Goal: Task Accomplishment & Management: Manage account settings

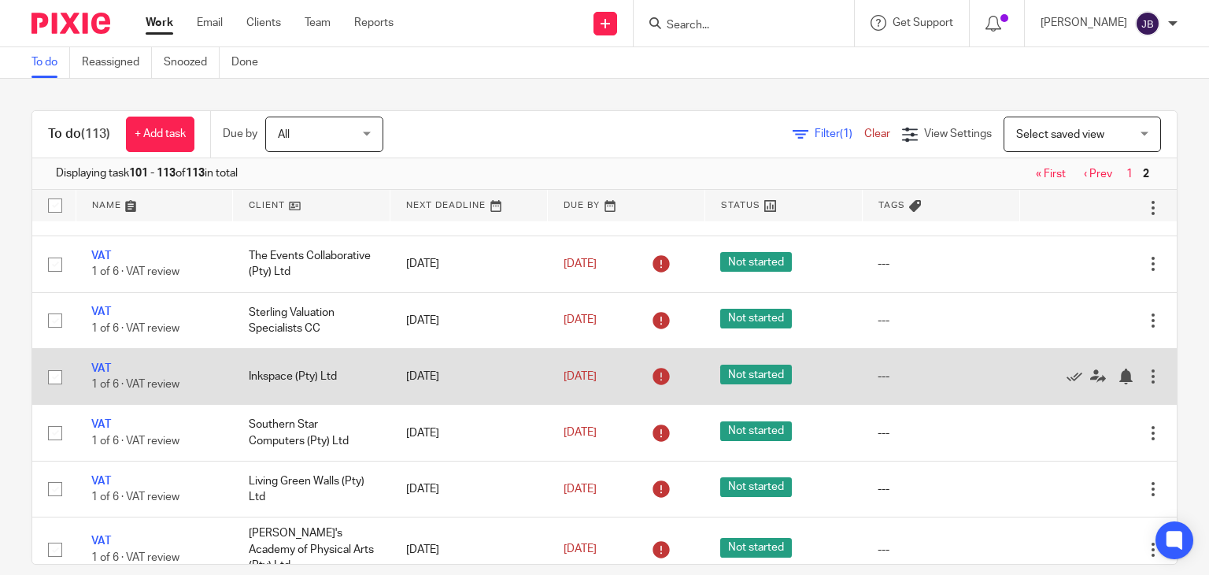
scroll to position [577, 0]
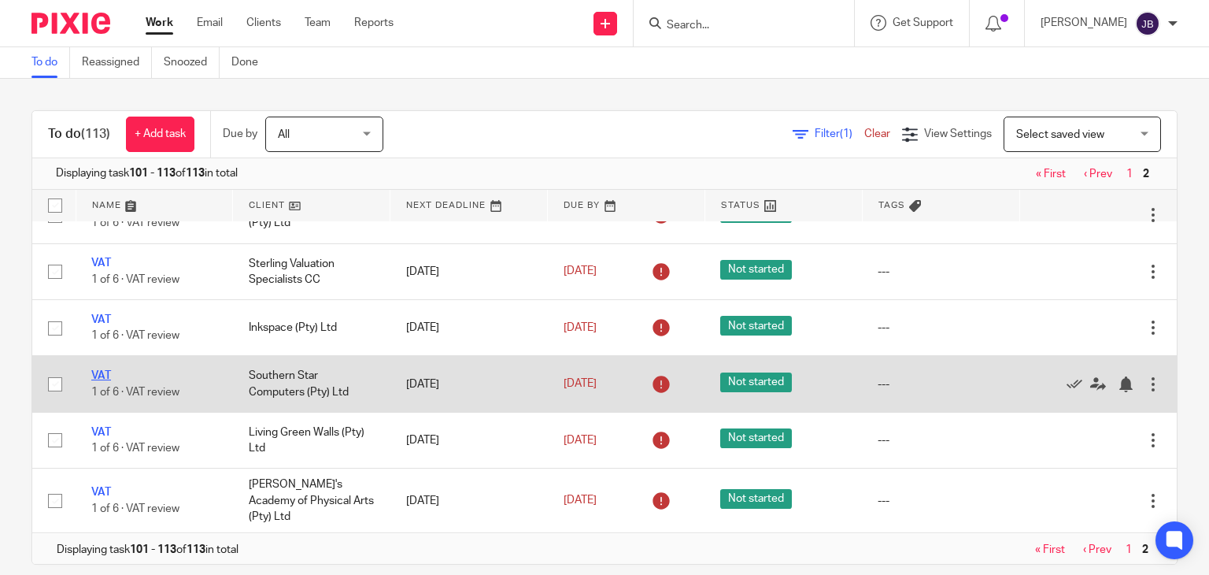
click at [101, 374] on link "VAT" at bounding box center [101, 375] width 20 height 11
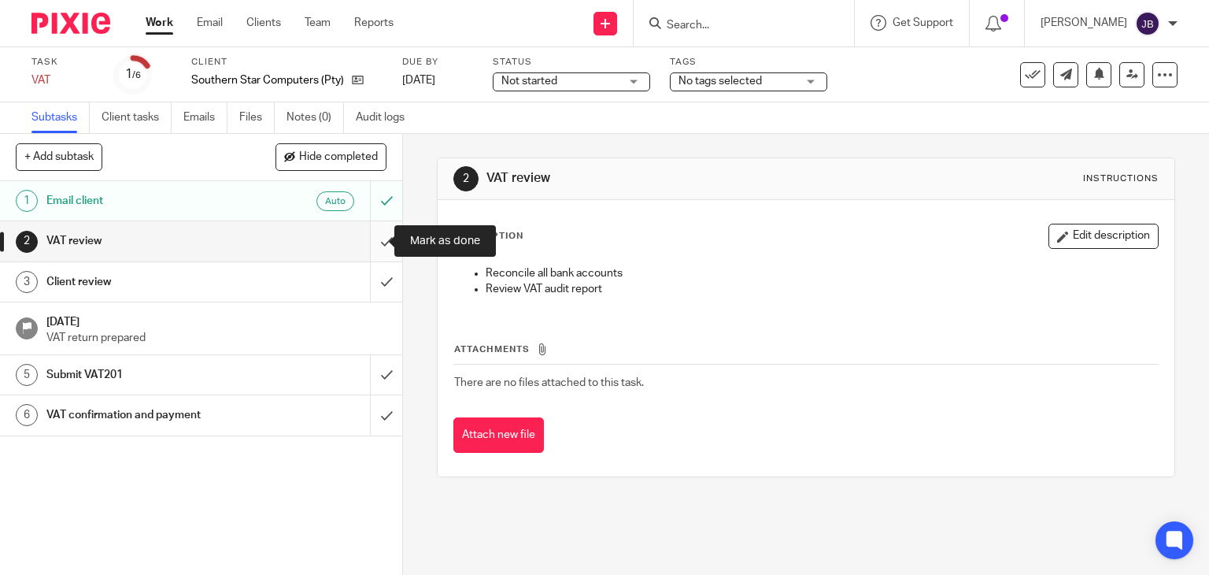
click at [372, 243] on input "submit" at bounding box center [201, 240] width 402 height 39
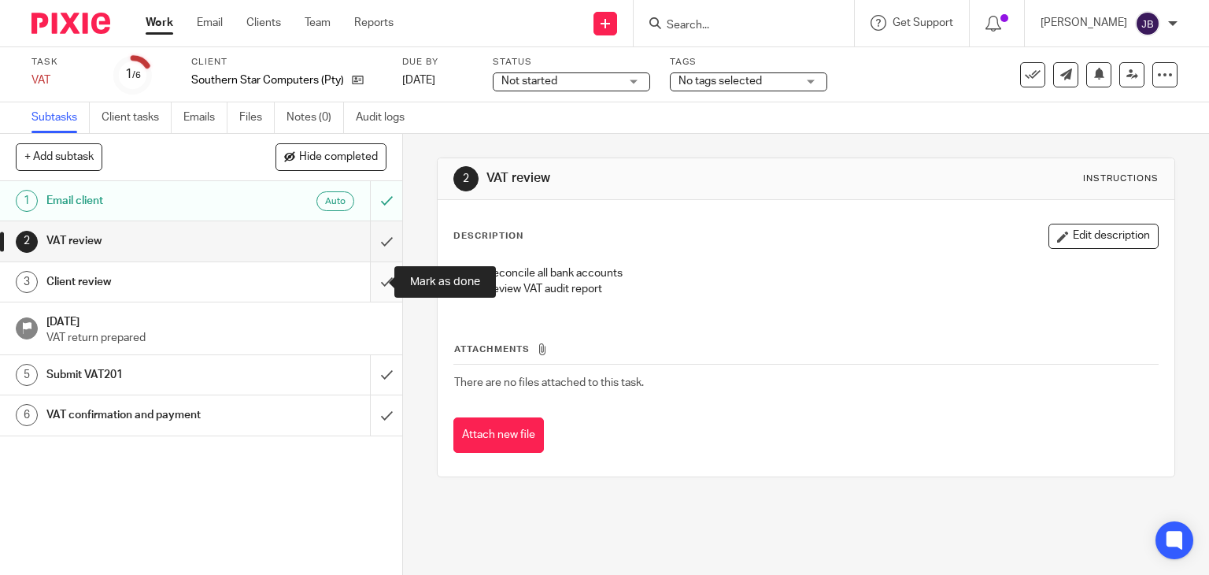
click at [365, 268] on input "submit" at bounding box center [201, 281] width 402 height 39
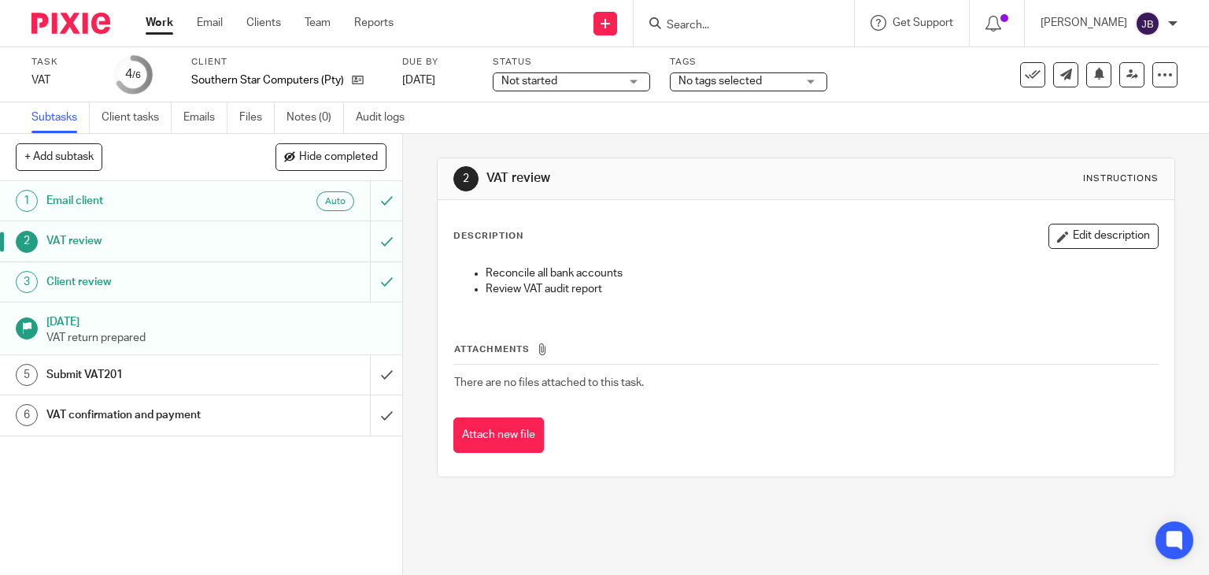
click at [166, 17] on link "Work" at bounding box center [160, 23] width 28 height 16
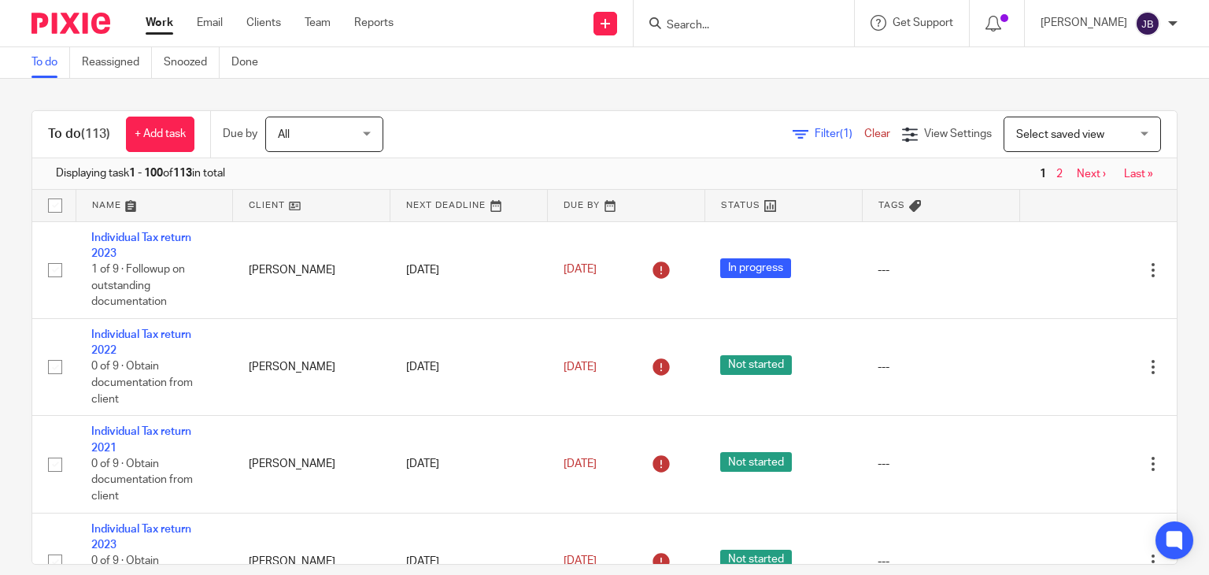
click at [1056, 171] on link "2" at bounding box center [1059, 173] width 6 height 11
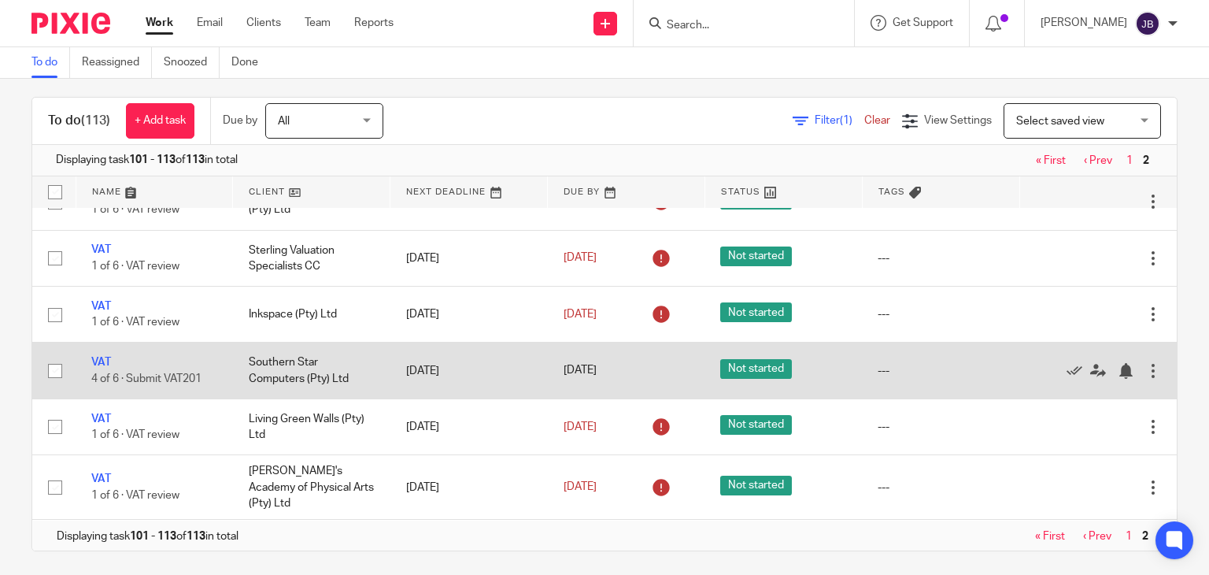
scroll to position [20, 0]
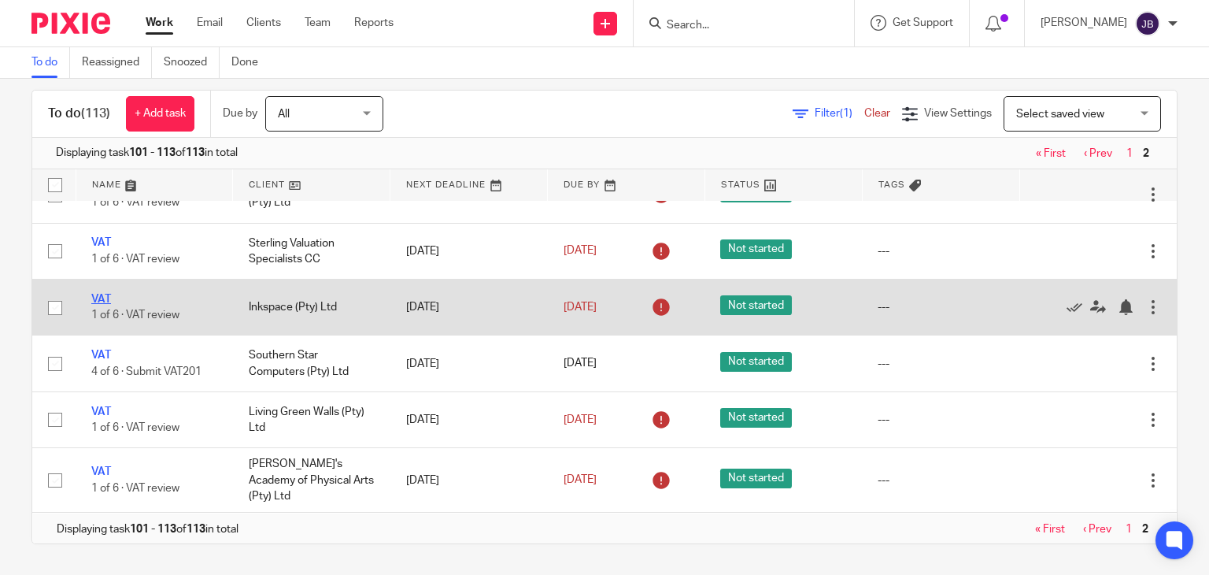
click at [98, 300] on link "VAT" at bounding box center [101, 299] width 20 height 11
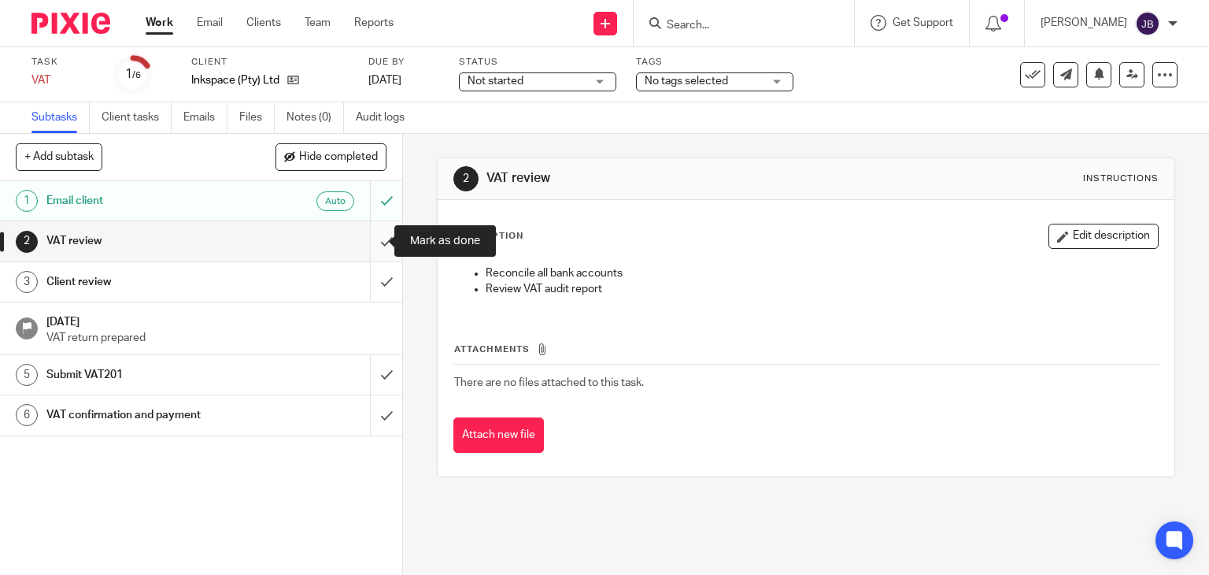
click at [374, 238] on input "submit" at bounding box center [201, 240] width 402 height 39
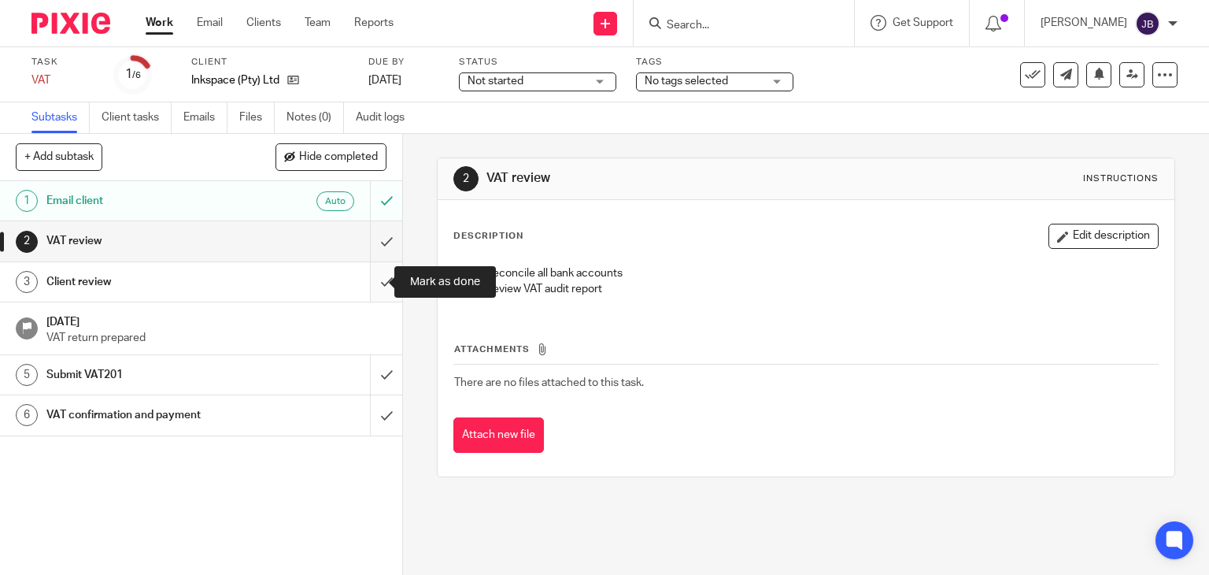
click at [362, 276] on input "submit" at bounding box center [201, 281] width 402 height 39
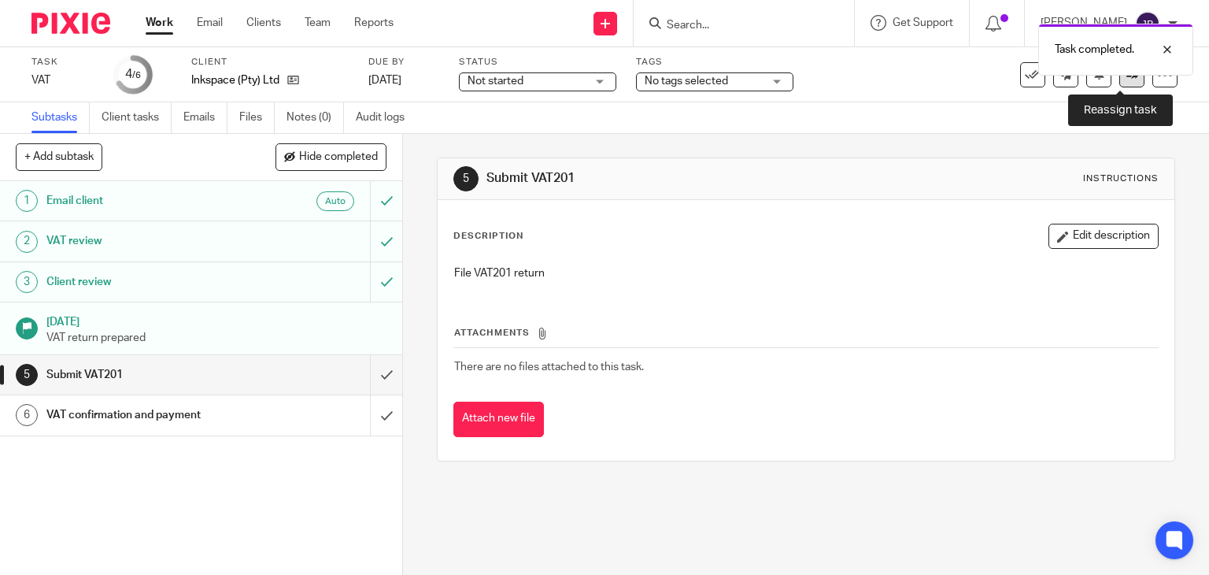
click at [1126, 79] on icon at bounding box center [1132, 74] width 12 height 12
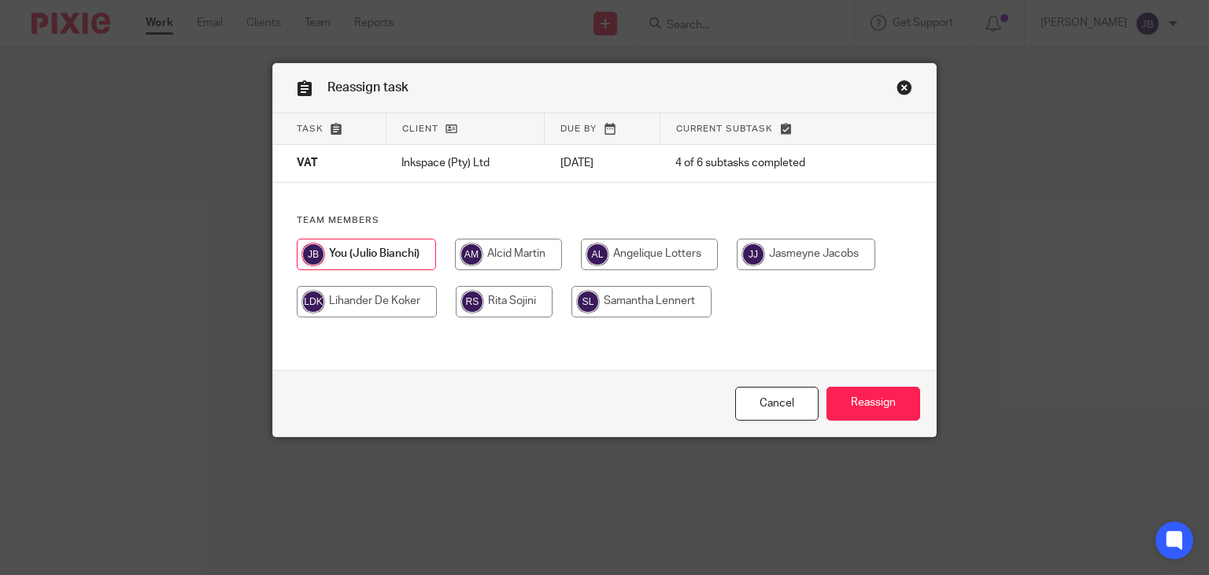
click at [490, 250] on input "radio" at bounding box center [508, 253] width 107 height 31
radio input "true"
click at [870, 411] on input "Reassign" at bounding box center [873, 403] width 94 height 34
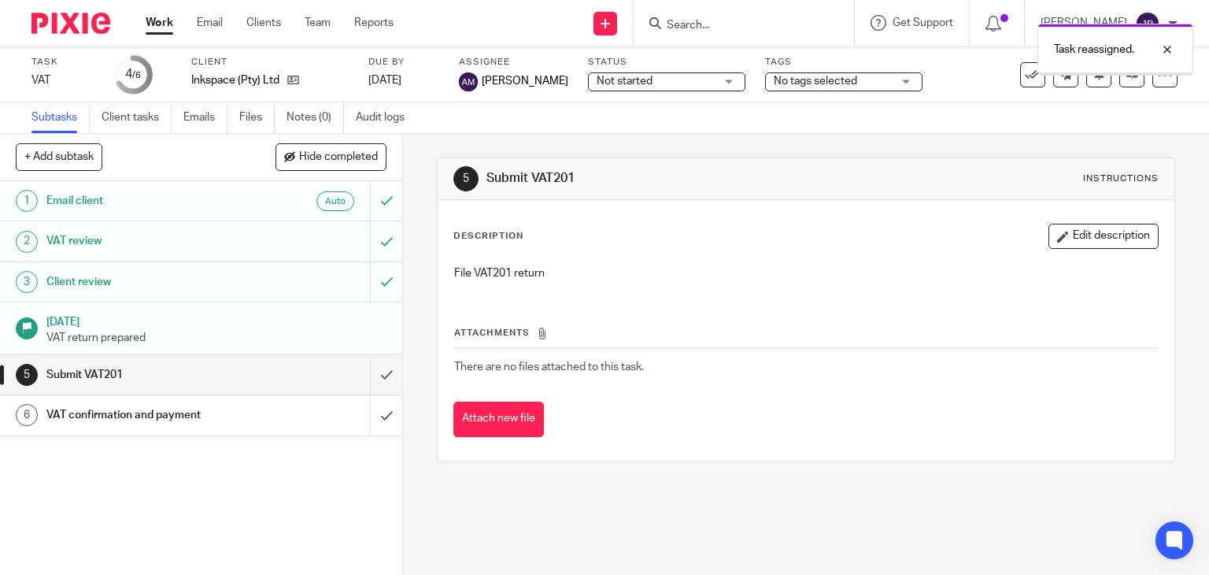
click at [170, 23] on link "Work" at bounding box center [160, 23] width 28 height 16
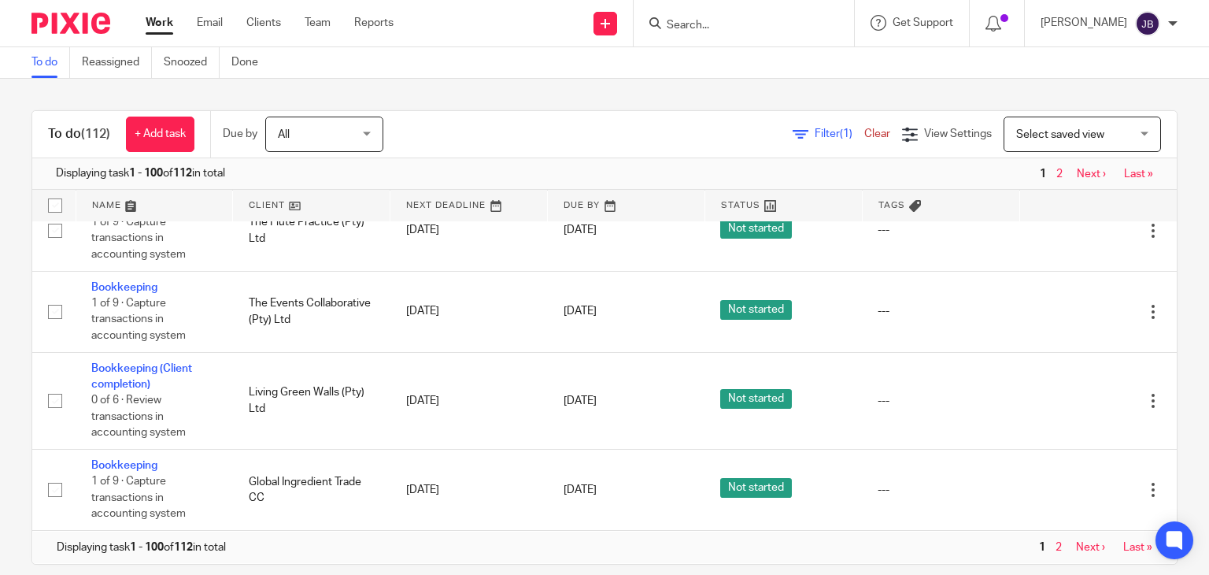
scroll to position [8693, 0]
click at [1077, 171] on link "Next ›" at bounding box center [1091, 173] width 29 height 11
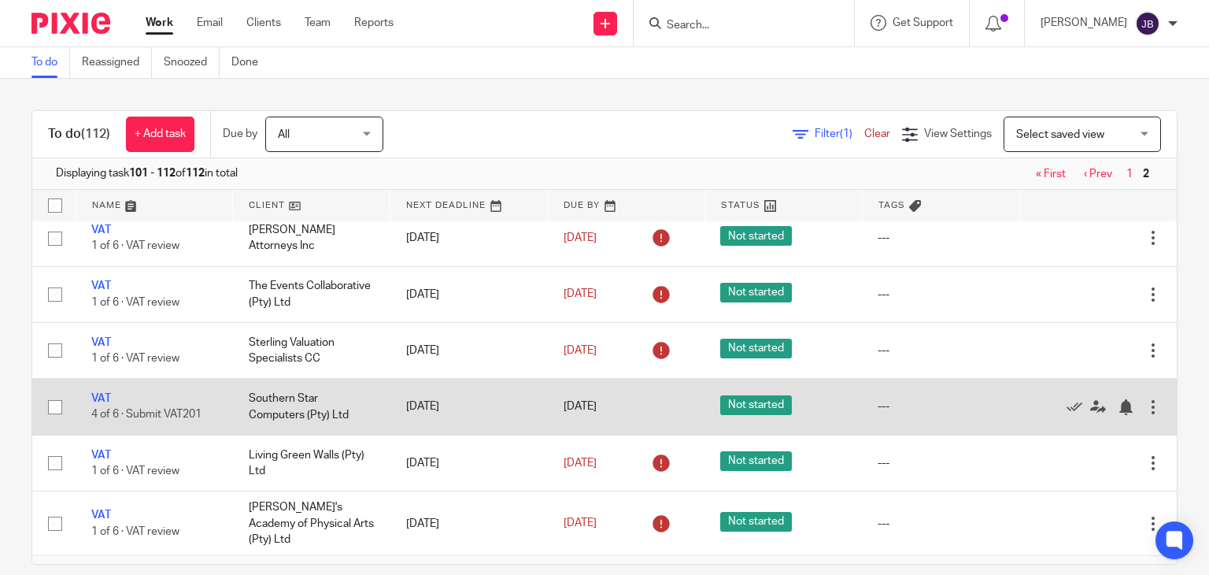
scroll to position [537, 0]
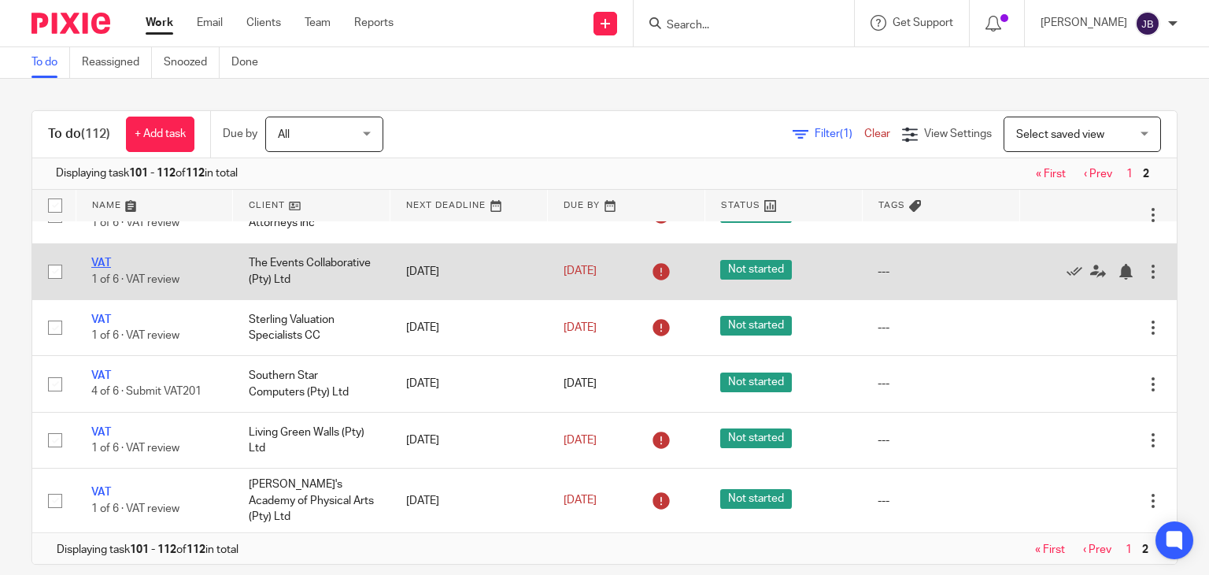
click at [104, 262] on link "VAT" at bounding box center [101, 262] width 20 height 11
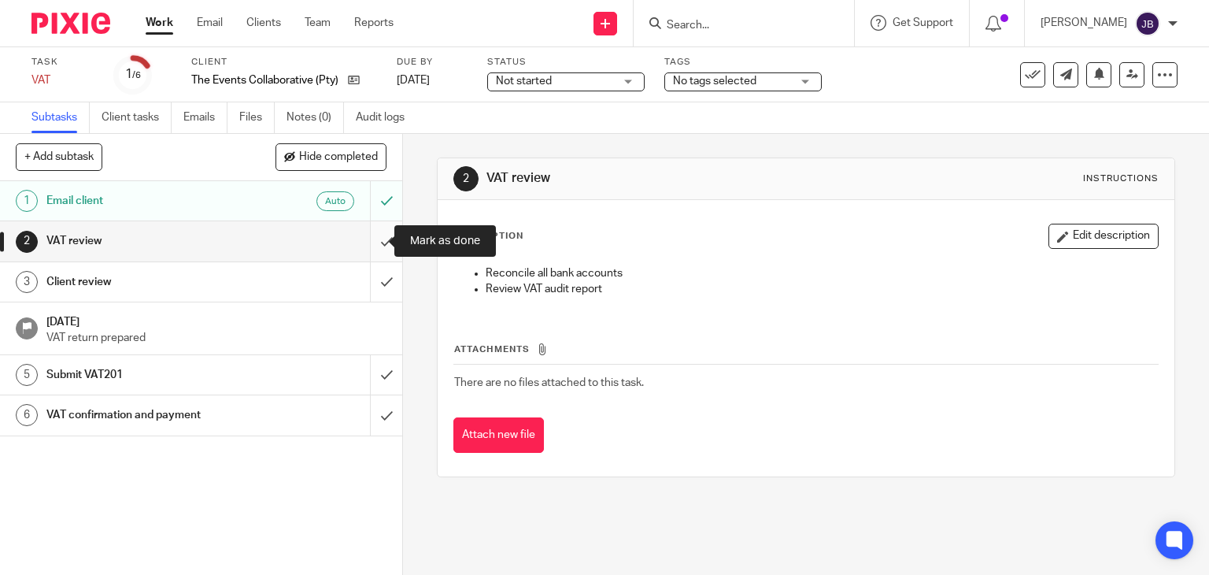
click at [378, 237] on input "submit" at bounding box center [201, 240] width 402 height 39
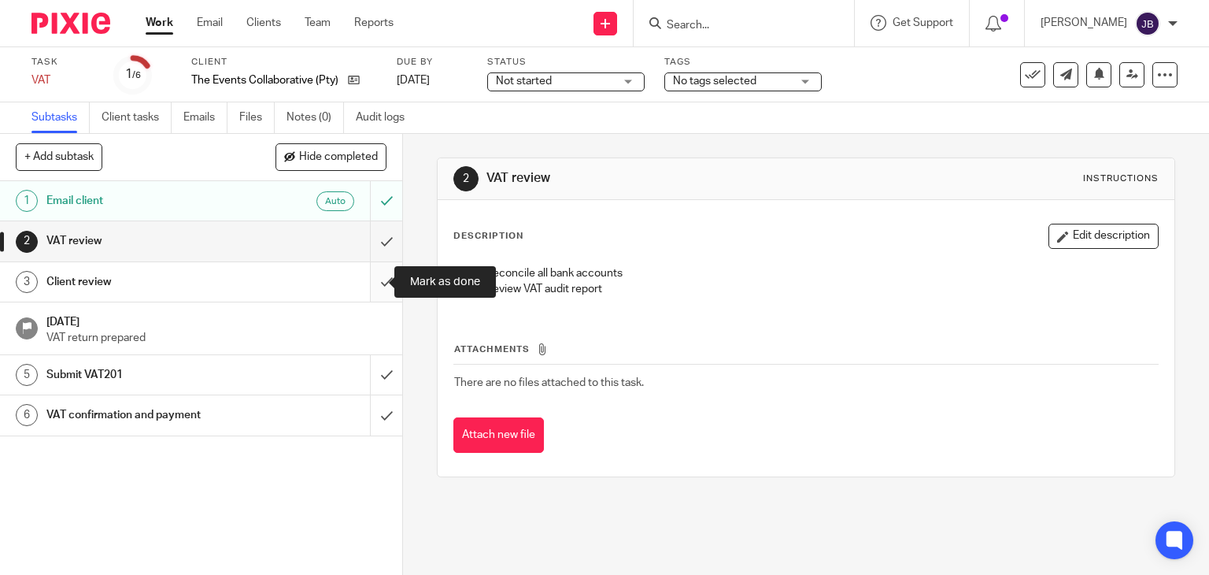
click at [367, 269] on input "submit" at bounding box center [201, 281] width 402 height 39
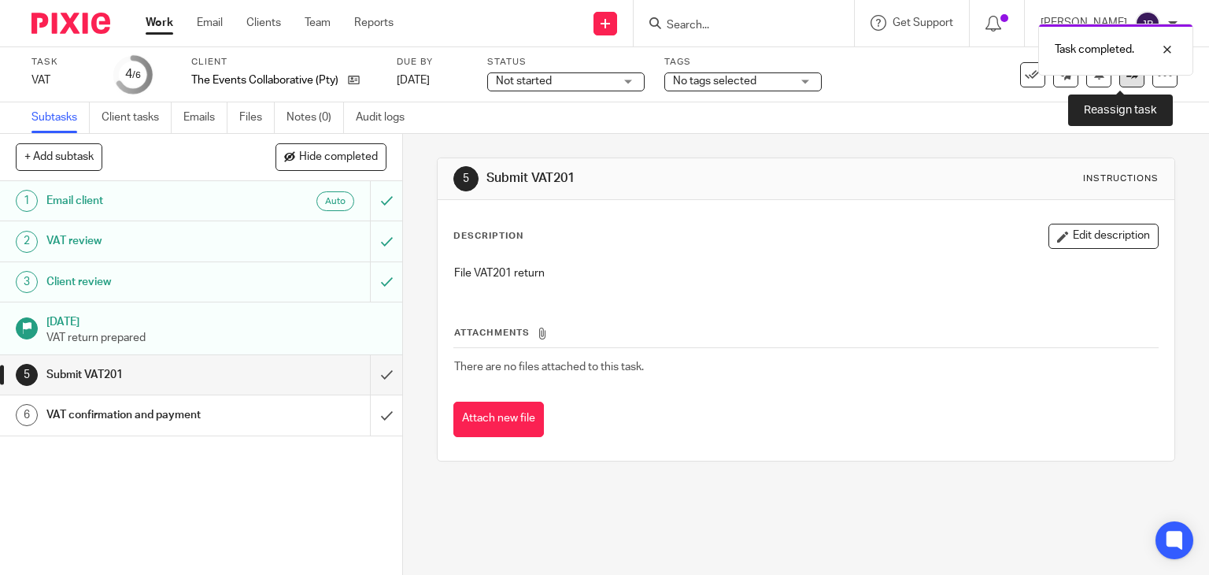
click at [1119, 81] on link at bounding box center [1131, 74] width 25 height 25
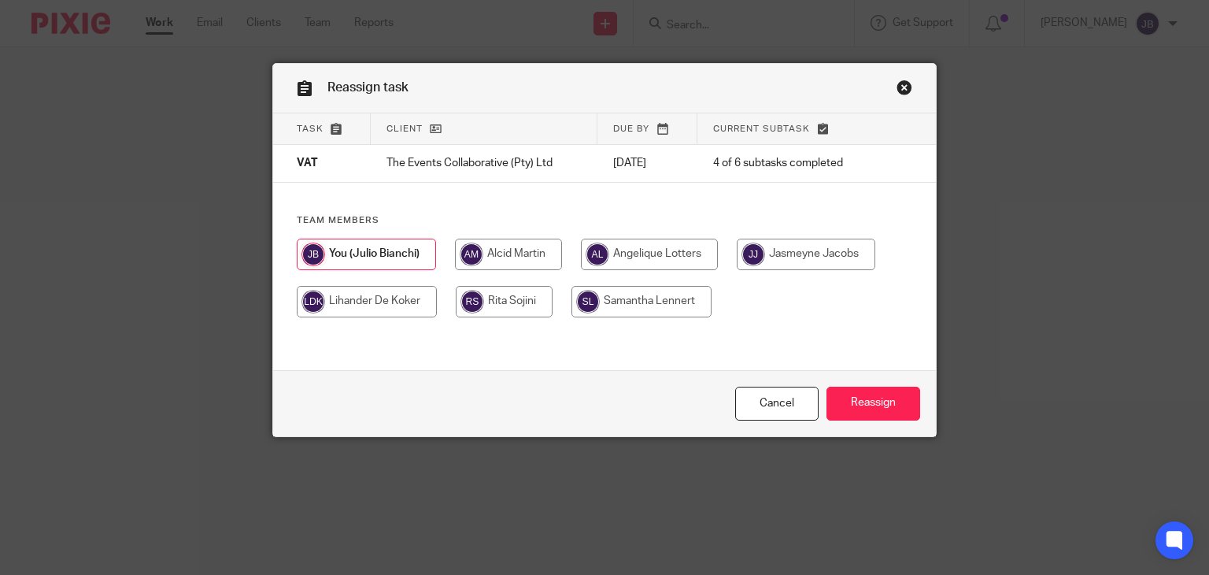
click at [491, 255] on input "radio" at bounding box center [508, 253] width 107 height 31
radio input "true"
click at [877, 404] on input "Reassign" at bounding box center [873, 403] width 94 height 34
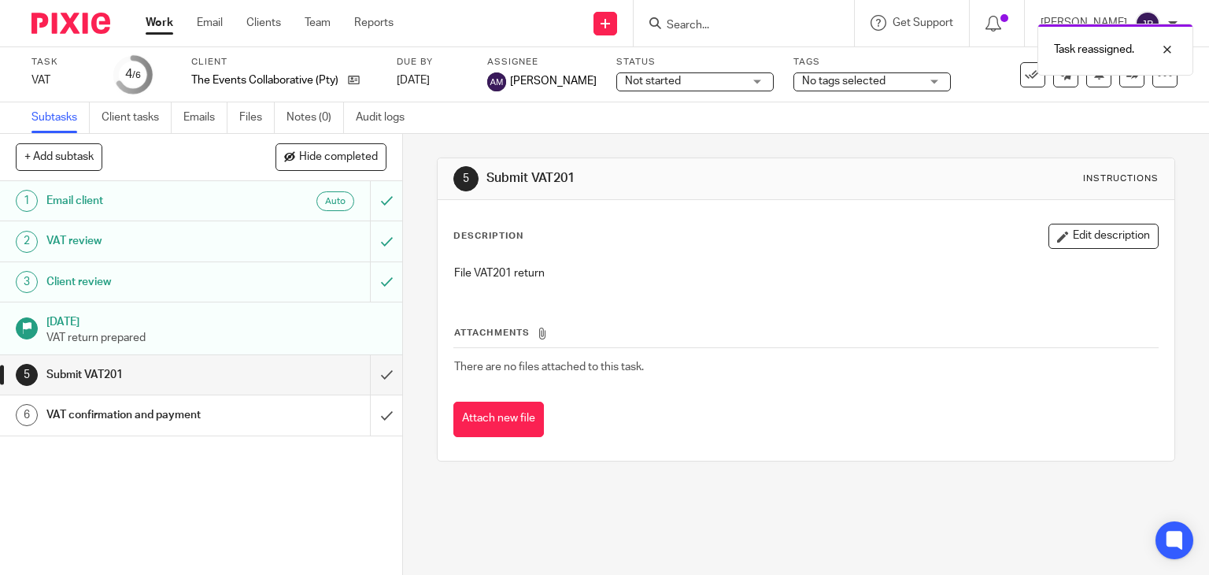
click at [160, 27] on link "Work" at bounding box center [160, 23] width 28 height 16
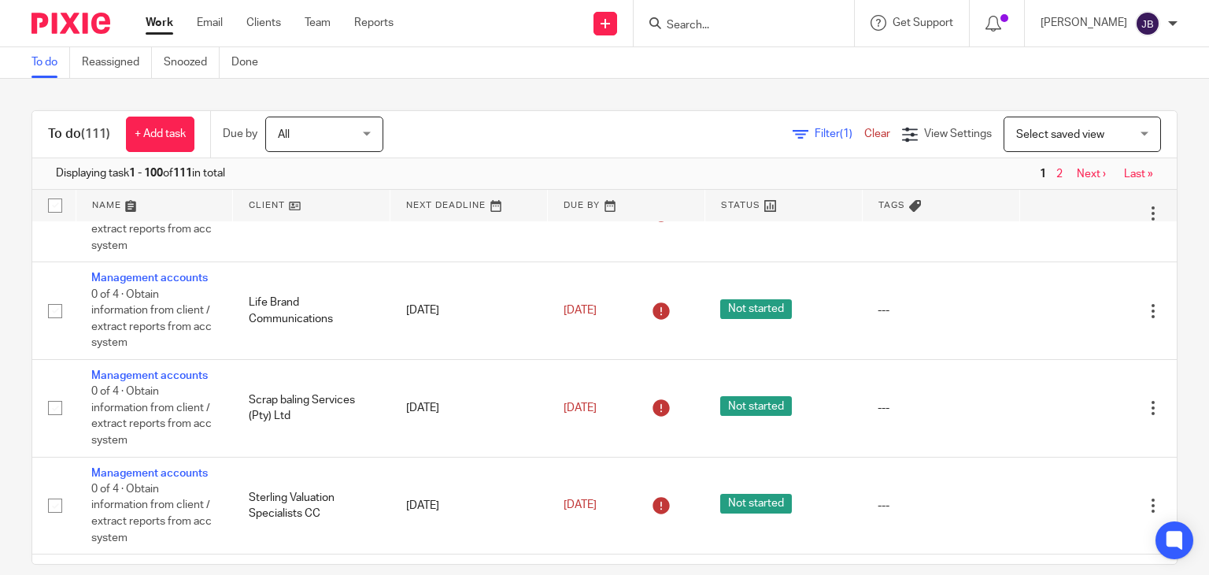
scroll to position [7241, 0]
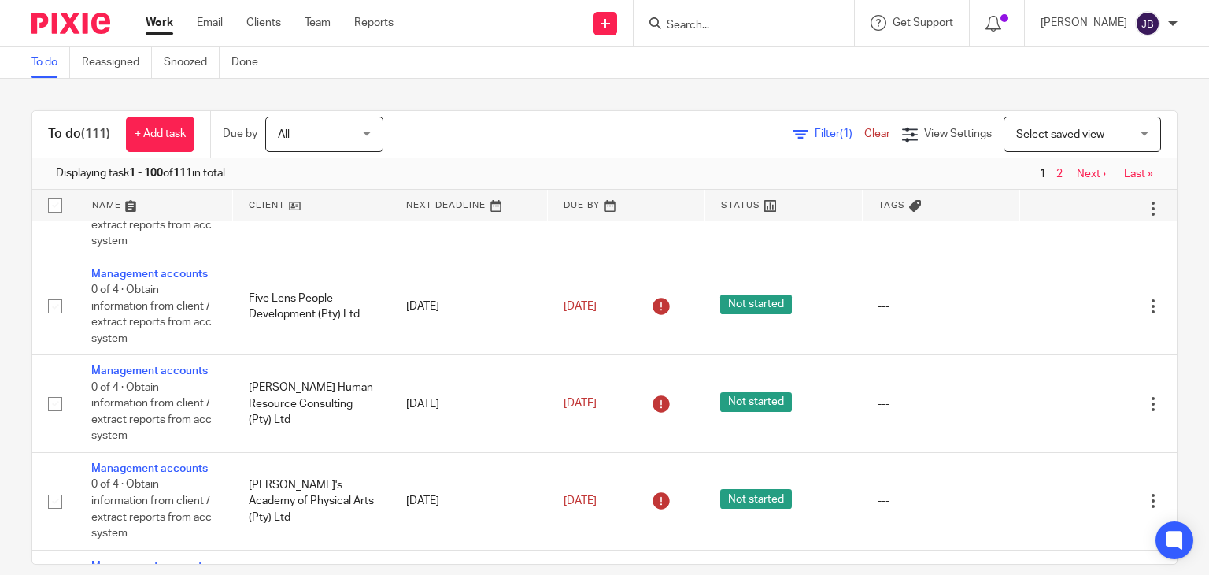
click at [1056, 171] on link "2" at bounding box center [1059, 173] width 6 height 11
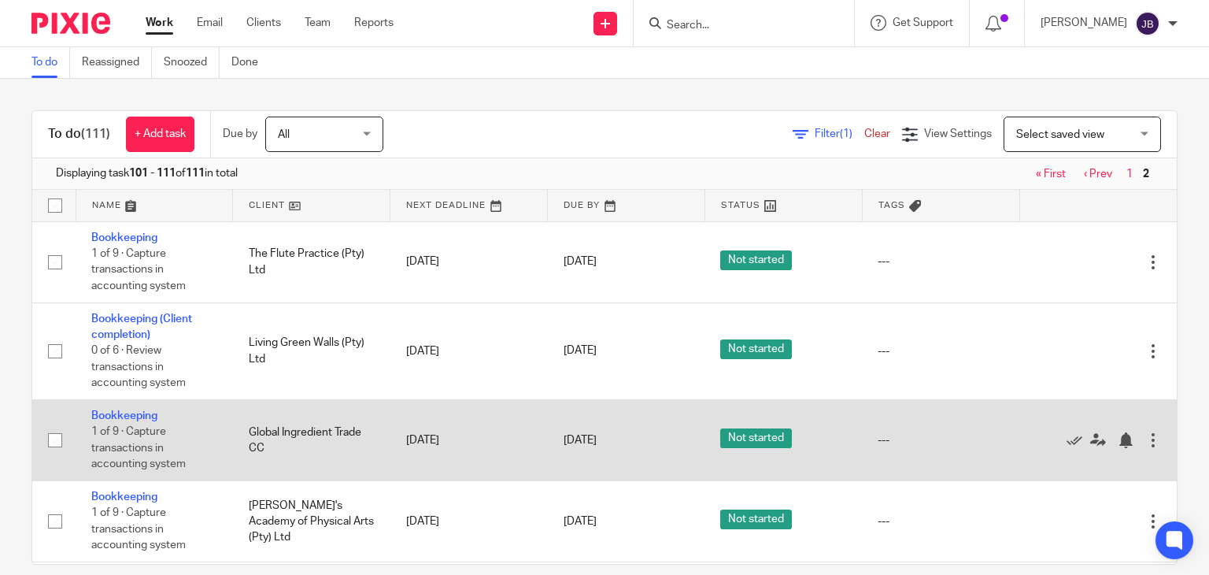
scroll to position [481, 0]
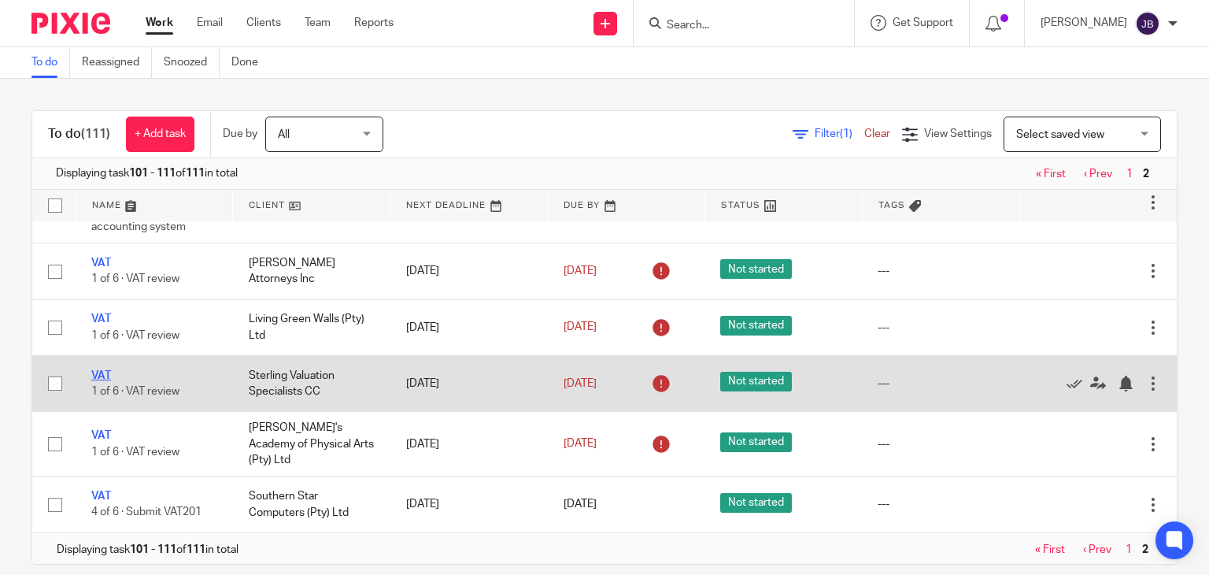
click at [98, 381] on link "VAT" at bounding box center [101, 375] width 20 height 11
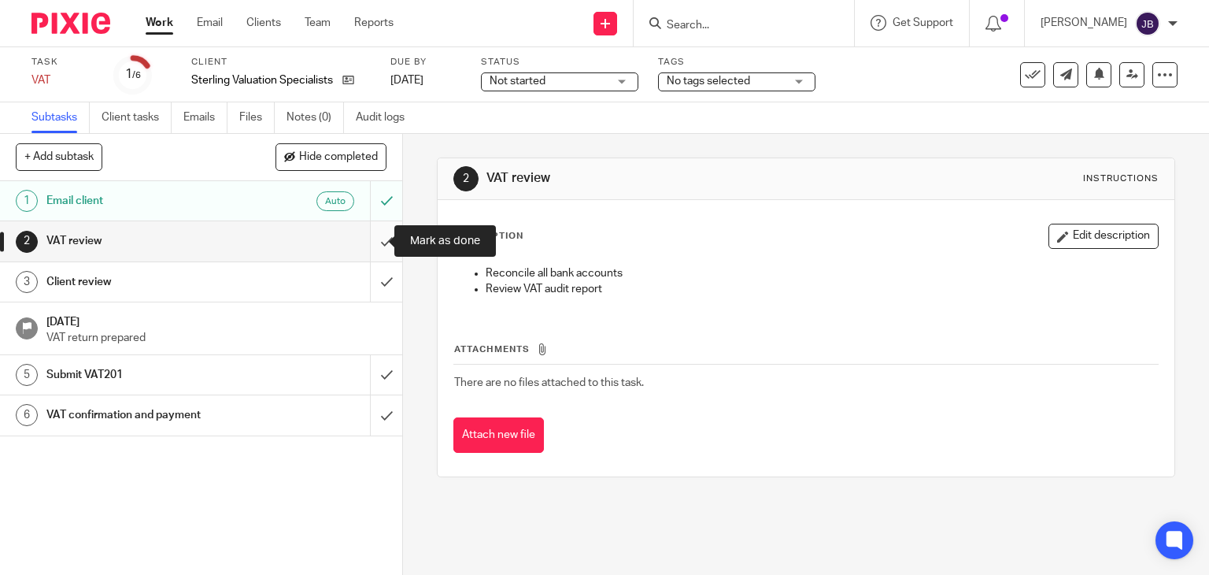
click at [370, 241] on input "submit" at bounding box center [201, 240] width 402 height 39
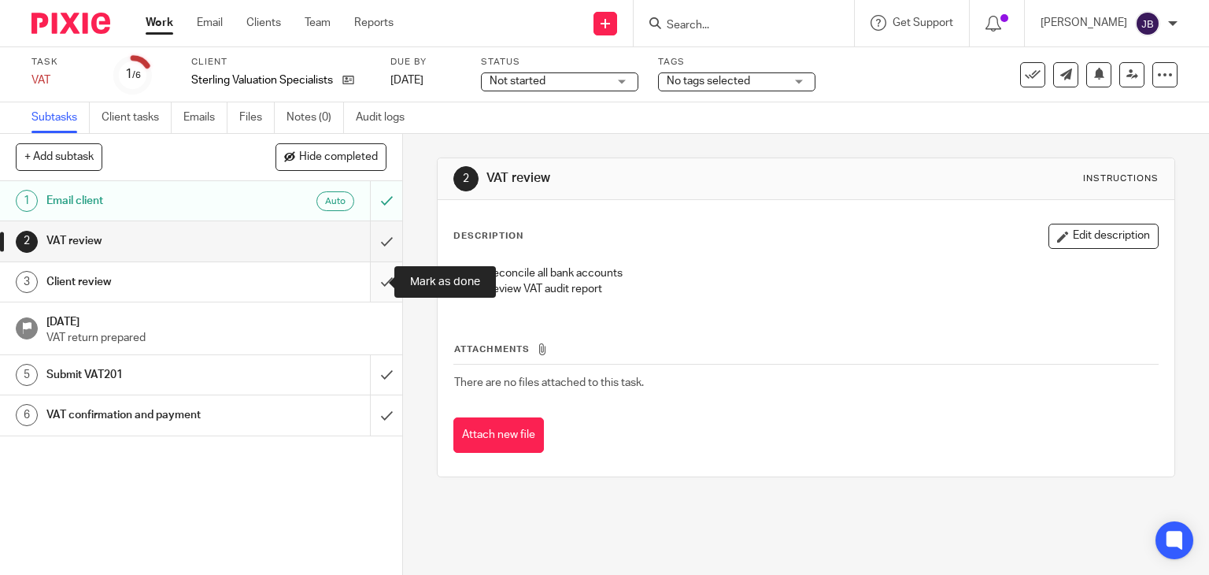
click at [368, 273] on input "submit" at bounding box center [201, 281] width 402 height 39
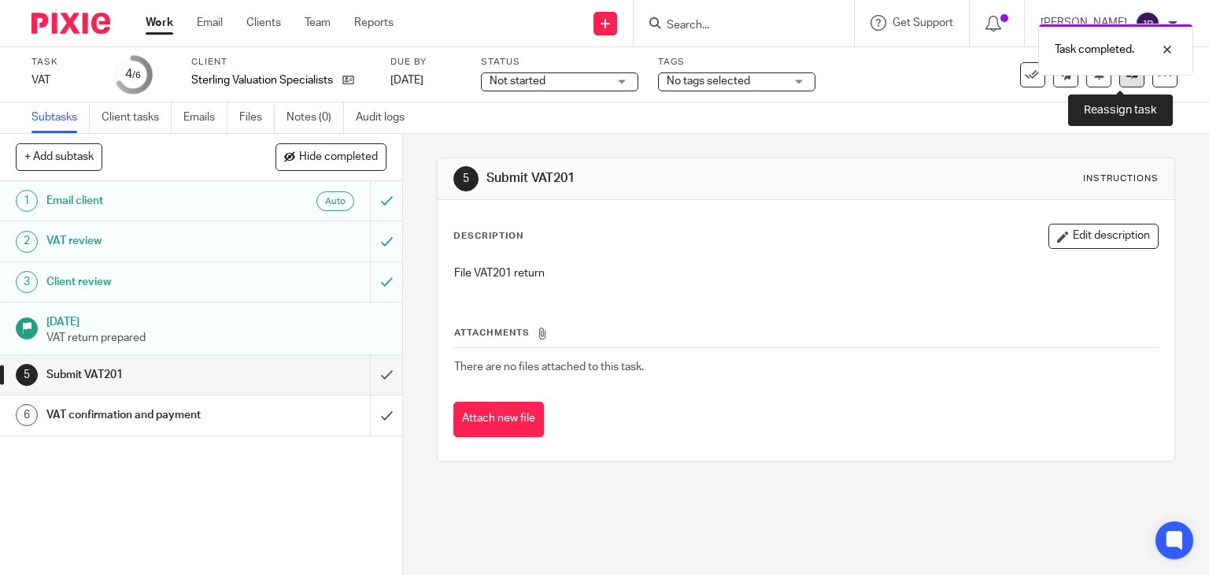
click at [1126, 78] on icon at bounding box center [1132, 74] width 12 height 12
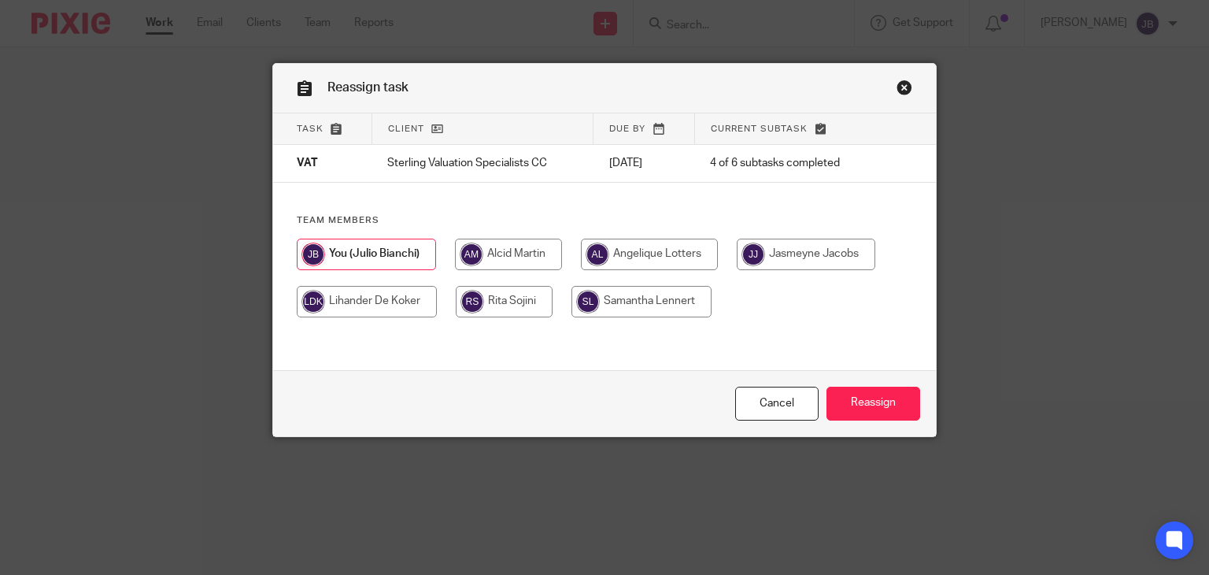
click at [528, 249] on input "radio" at bounding box center [508, 253] width 107 height 31
radio input "true"
click at [872, 392] on input "Reassign" at bounding box center [873, 403] width 94 height 34
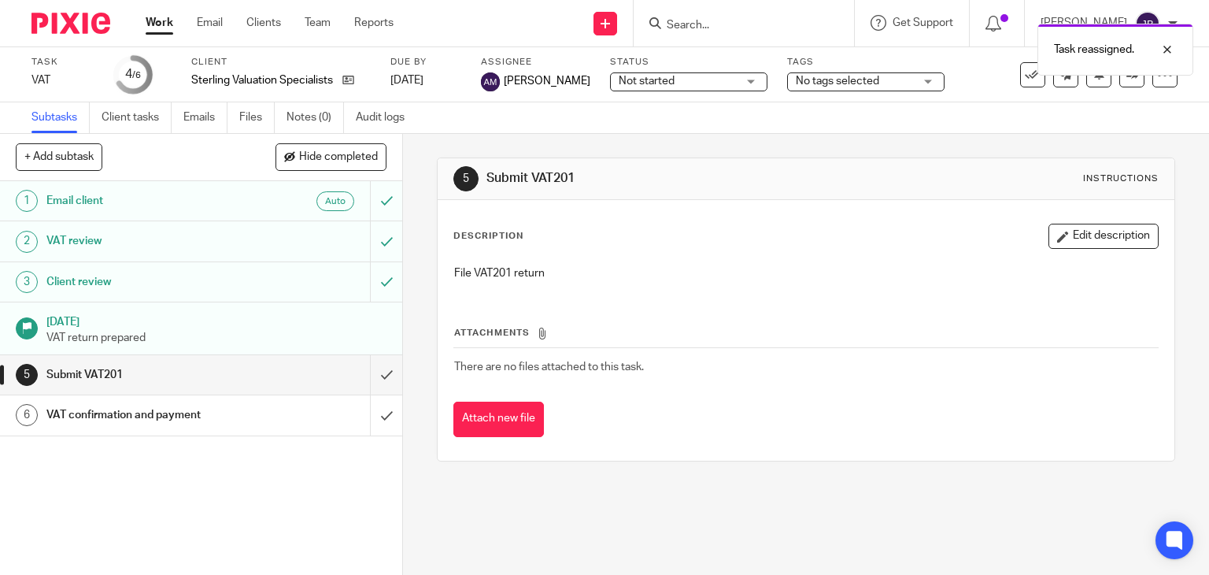
click at [167, 29] on link "Work" at bounding box center [160, 23] width 28 height 16
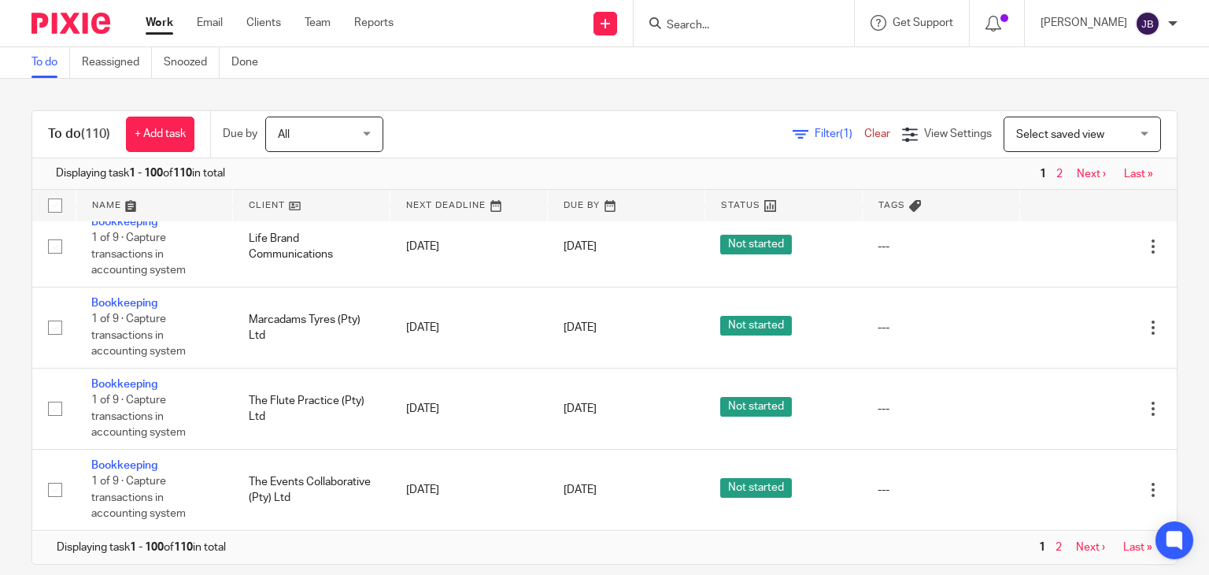
scroll to position [8693, 0]
click at [1077, 171] on link "Next ›" at bounding box center [1091, 173] width 29 height 11
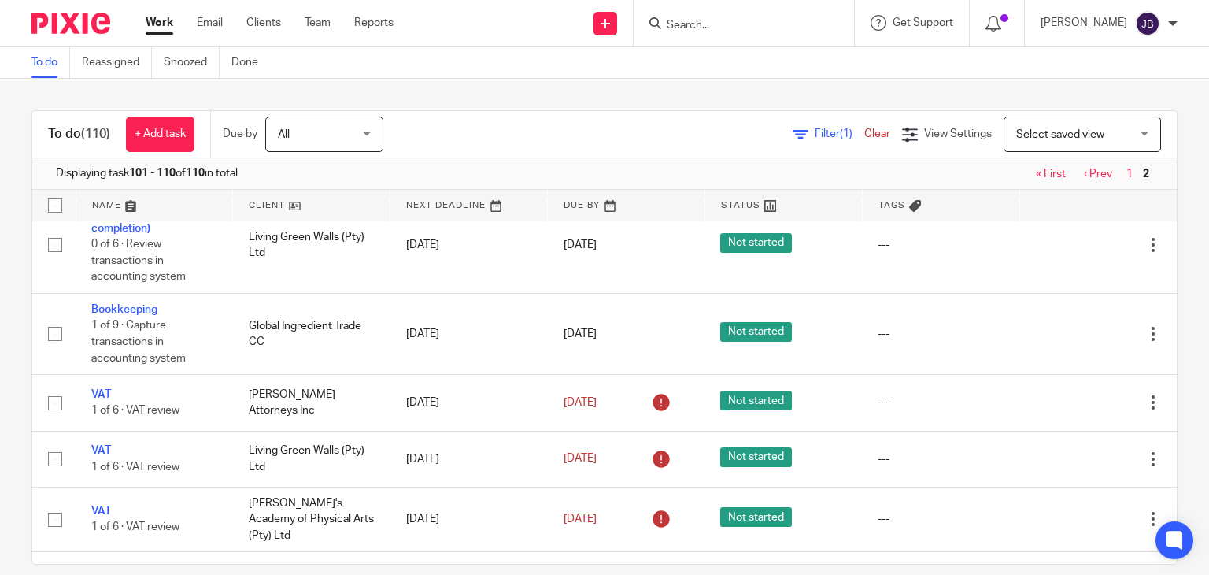
scroll to position [424, 0]
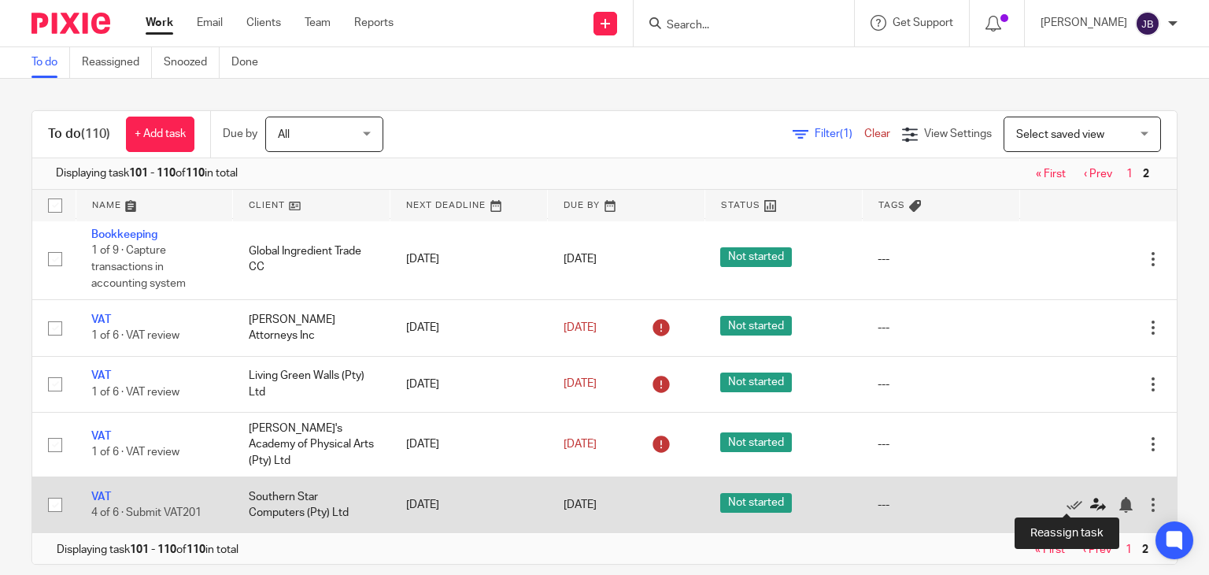
click at [1090, 504] on icon at bounding box center [1098, 505] width 16 height 16
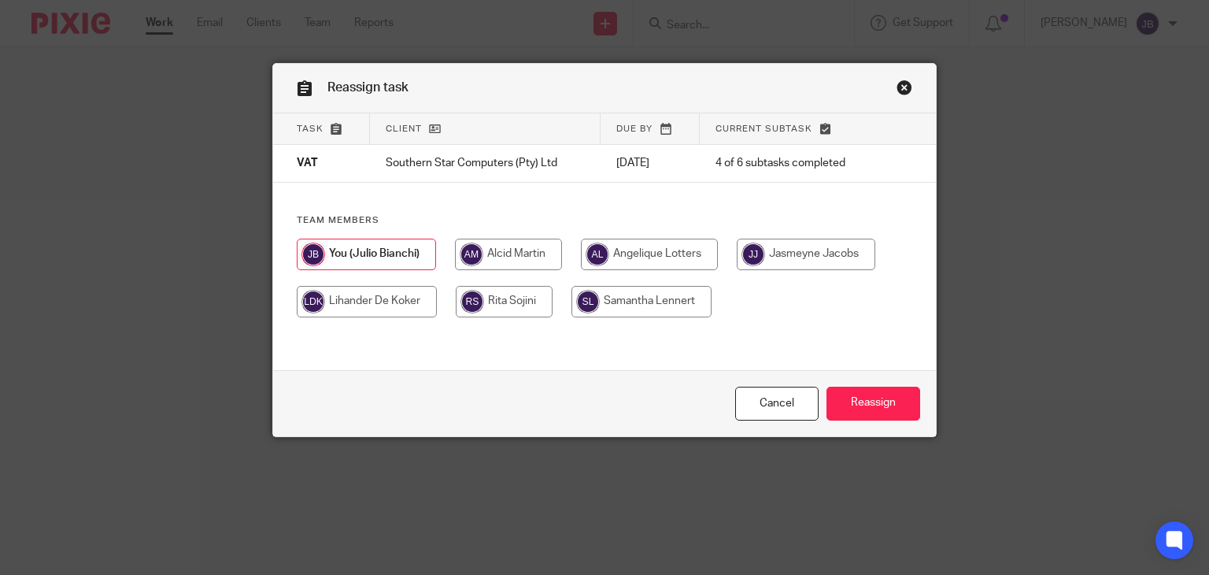
click at [484, 247] on input "radio" at bounding box center [508, 253] width 107 height 31
radio input "true"
click at [882, 400] on input "Reassign" at bounding box center [873, 403] width 94 height 34
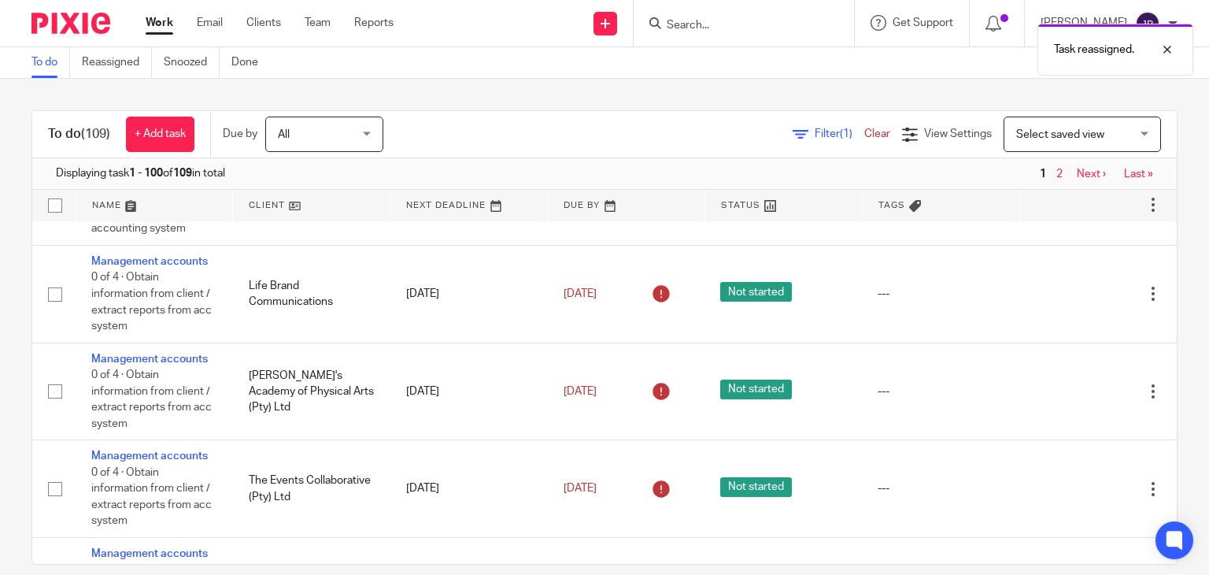
scroll to position [8709, 0]
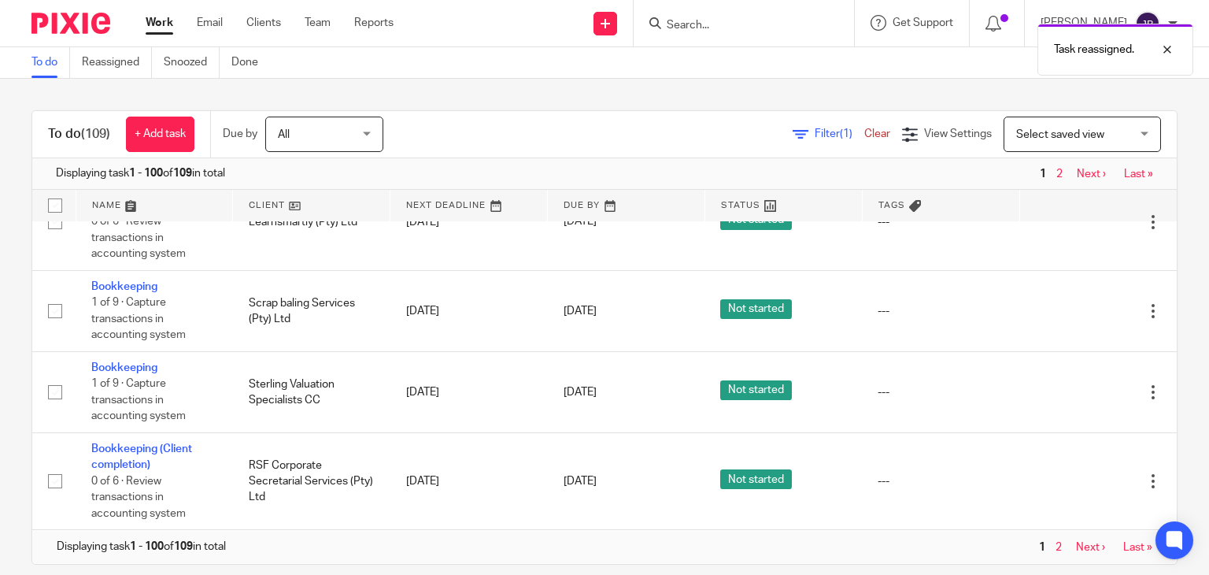
click at [1077, 172] on link "Next ›" at bounding box center [1091, 173] width 29 height 11
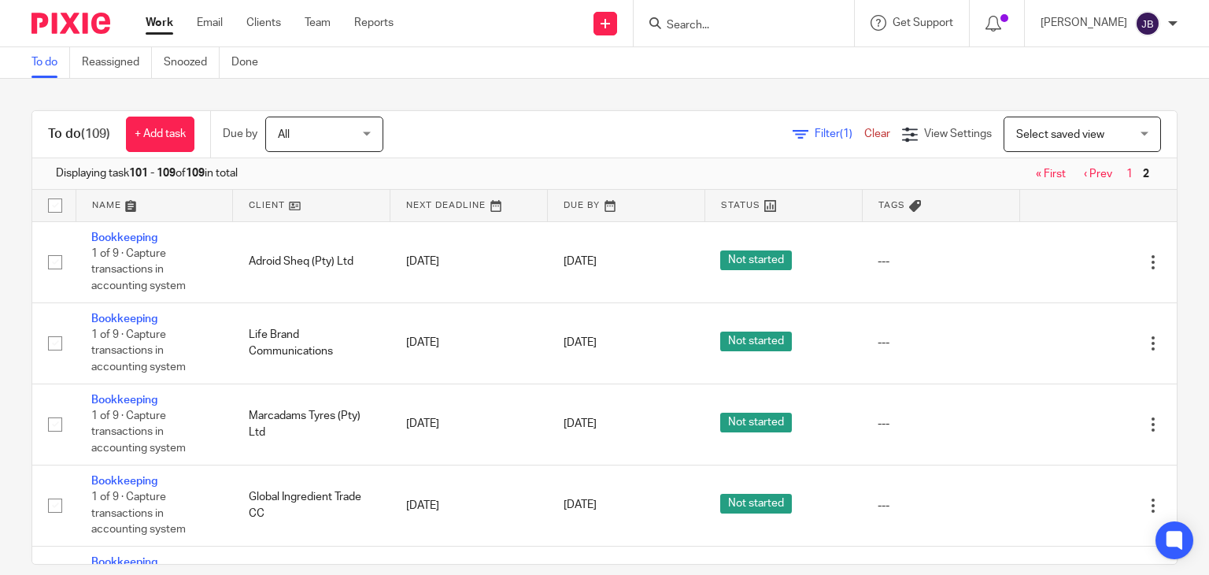
scroll to position [352, 0]
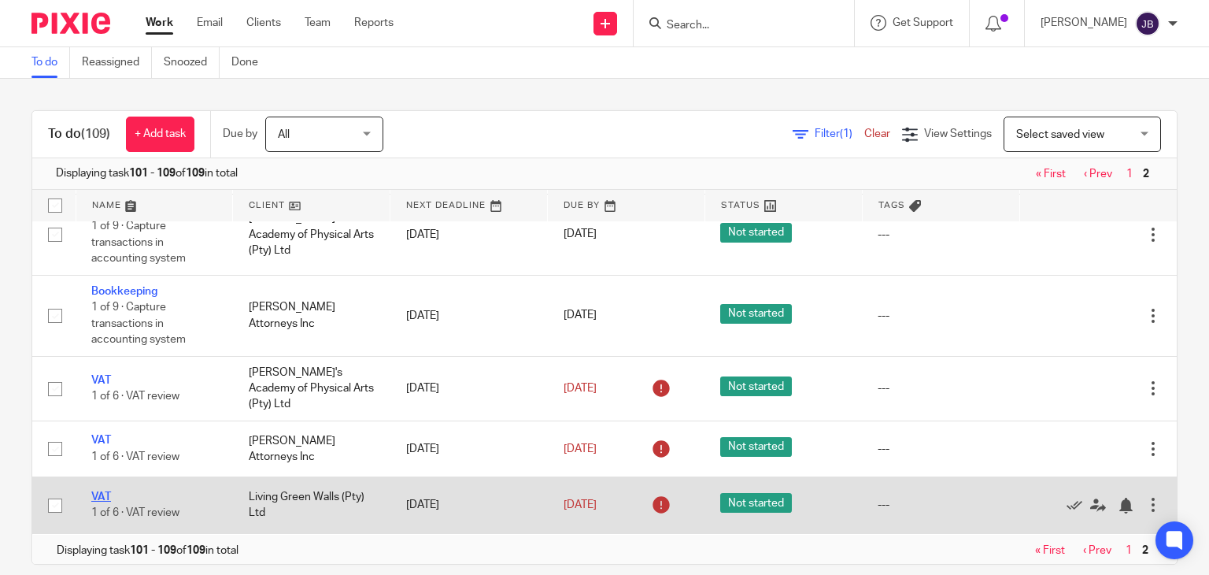
click at [107, 493] on link "VAT" at bounding box center [101, 496] width 20 height 11
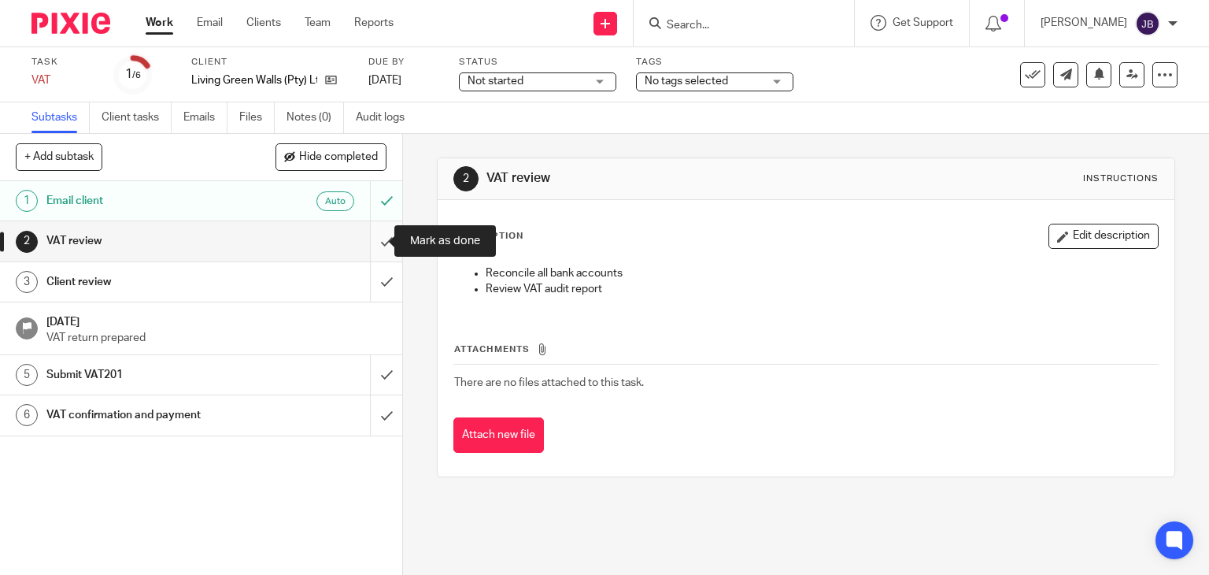
click at [372, 236] on input "submit" at bounding box center [201, 240] width 402 height 39
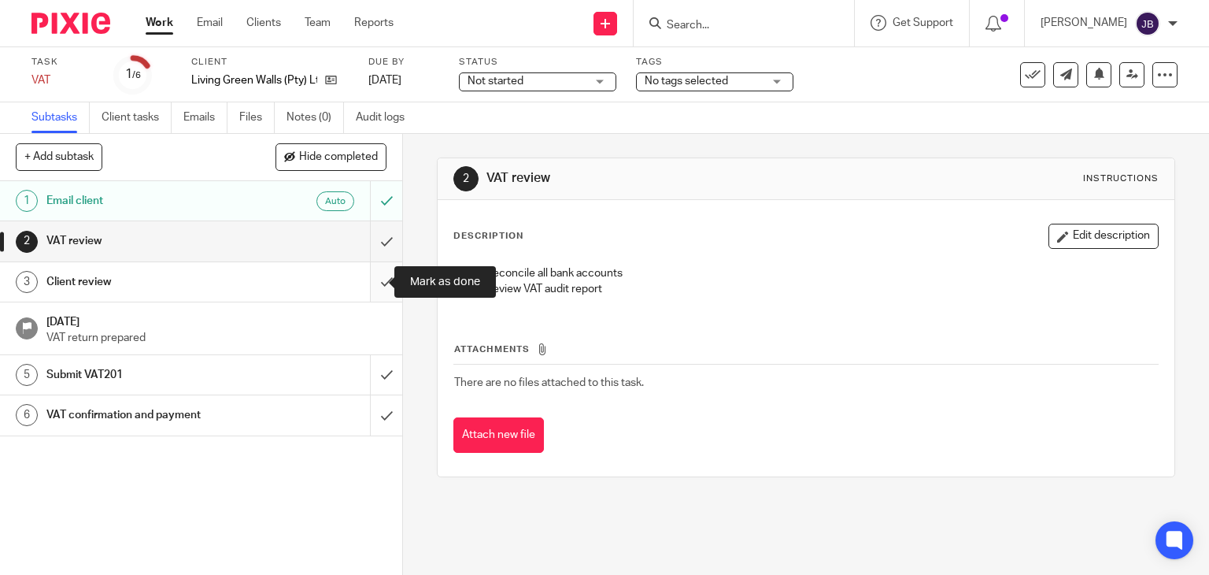
click at [360, 285] on input "submit" at bounding box center [201, 281] width 402 height 39
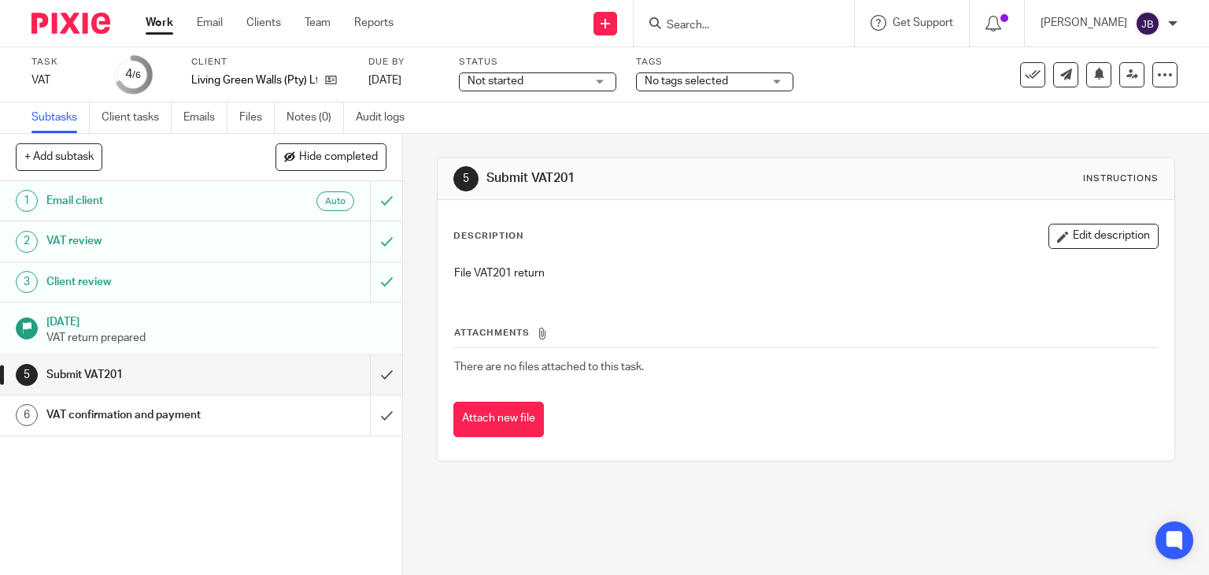
click at [230, 486] on div "1 Email client Auto 2 VAT review 3 Client review [DATE] VAT return prepared 5 S…" at bounding box center [201, 378] width 402 height 394
